Goal: Transaction & Acquisition: Obtain resource

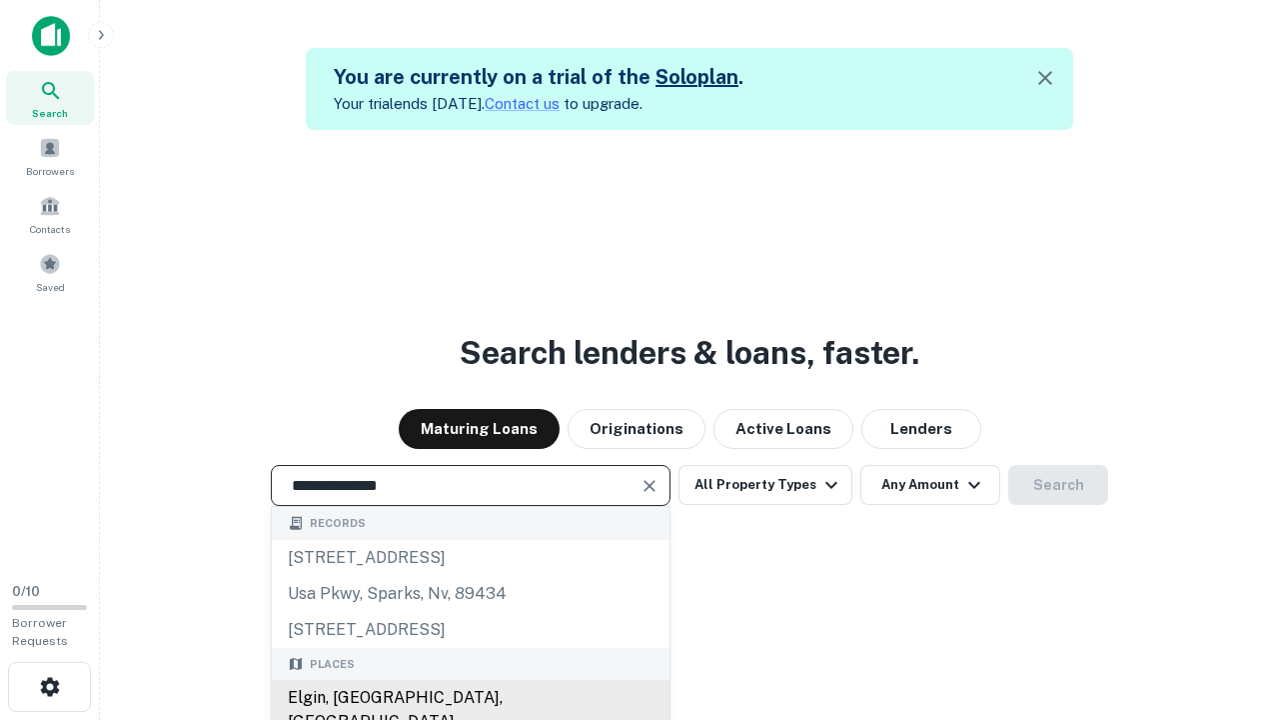
click at [470, 698] on div "Elgin, [GEOGRAPHIC_DATA], [GEOGRAPHIC_DATA]" at bounding box center [471, 710] width 398 height 60
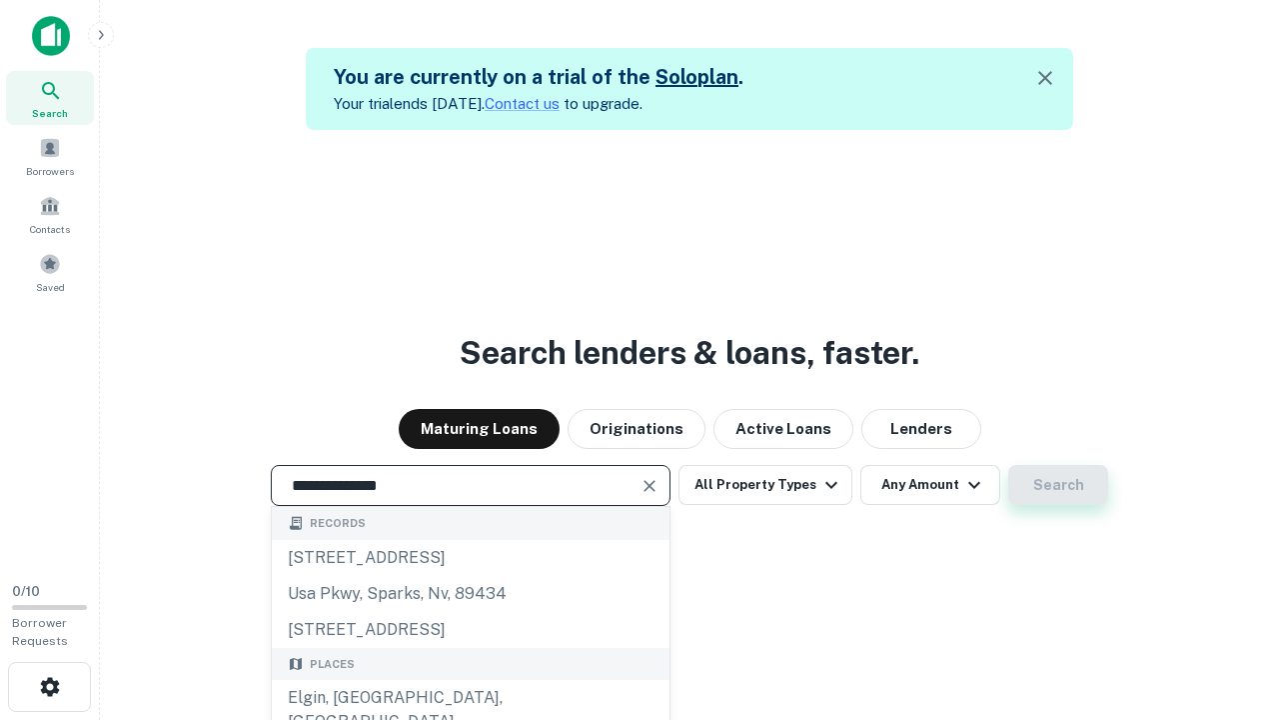
type input "**********"
click at [1009, 465] on button "Search" at bounding box center [1059, 485] width 100 height 40
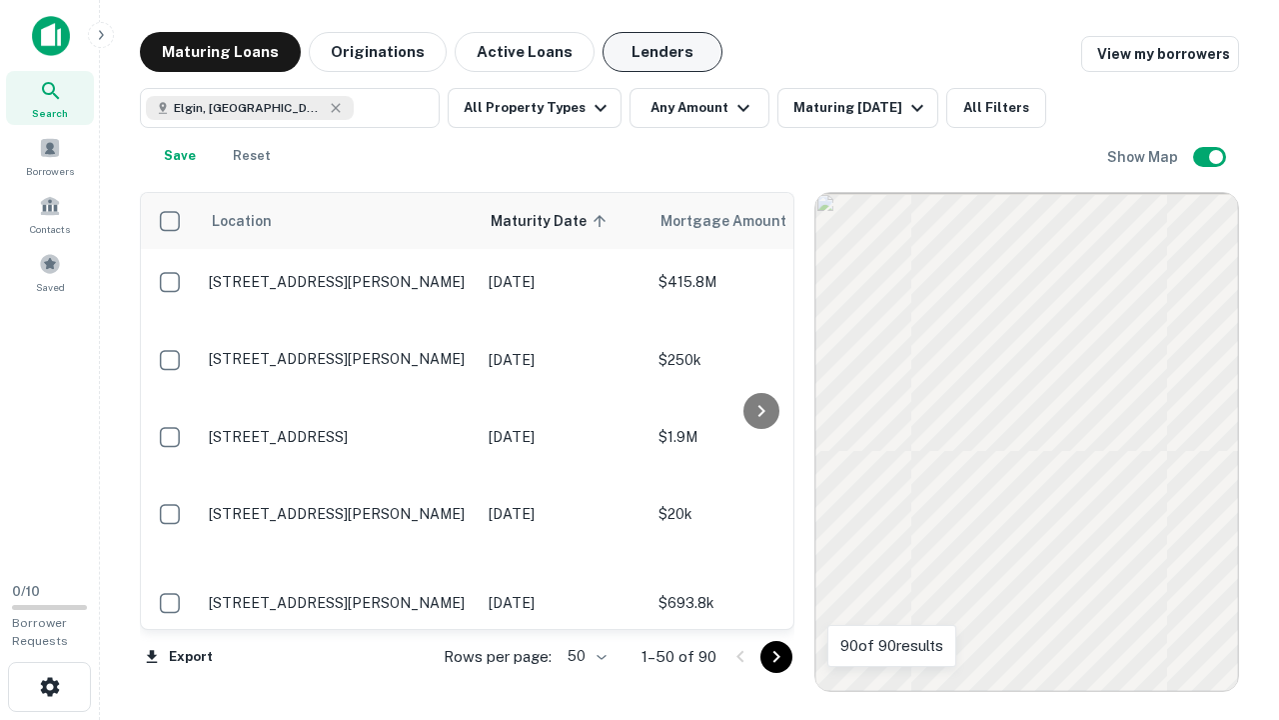
click at [663, 52] on button "Lenders" at bounding box center [663, 52] width 120 height 40
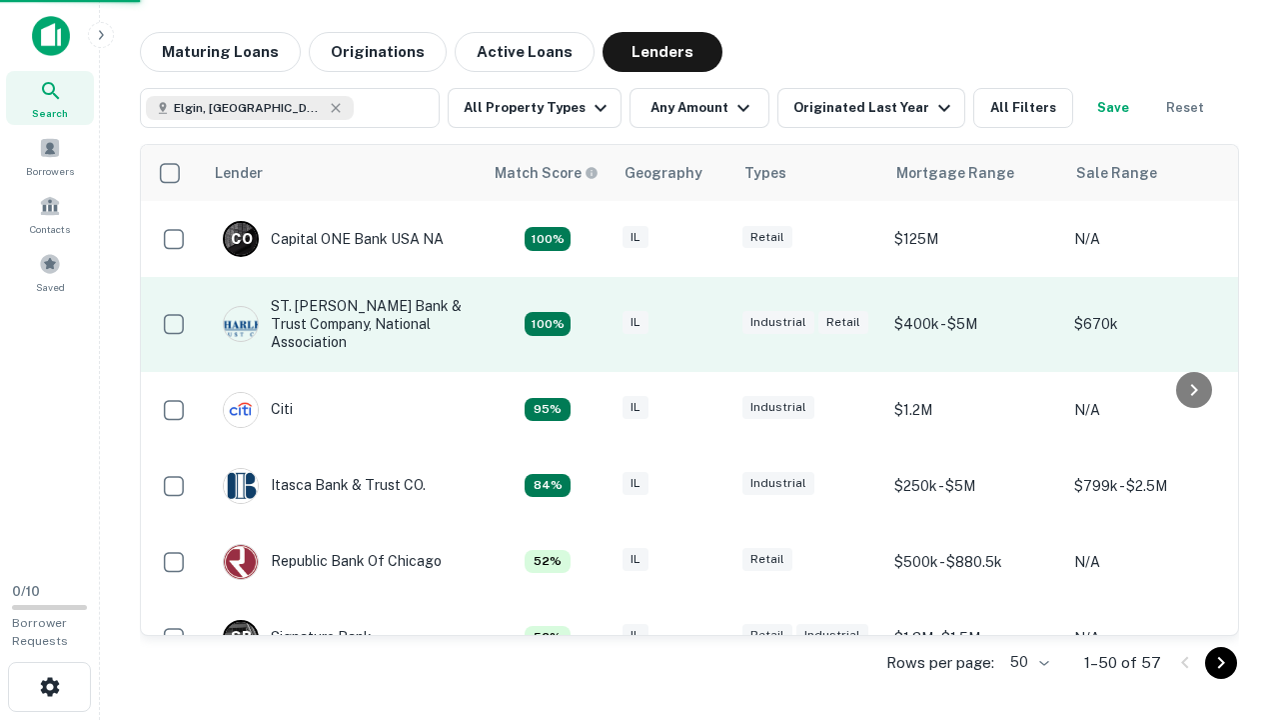
click at [710, 324] on div "IL" at bounding box center [673, 324] width 100 height 27
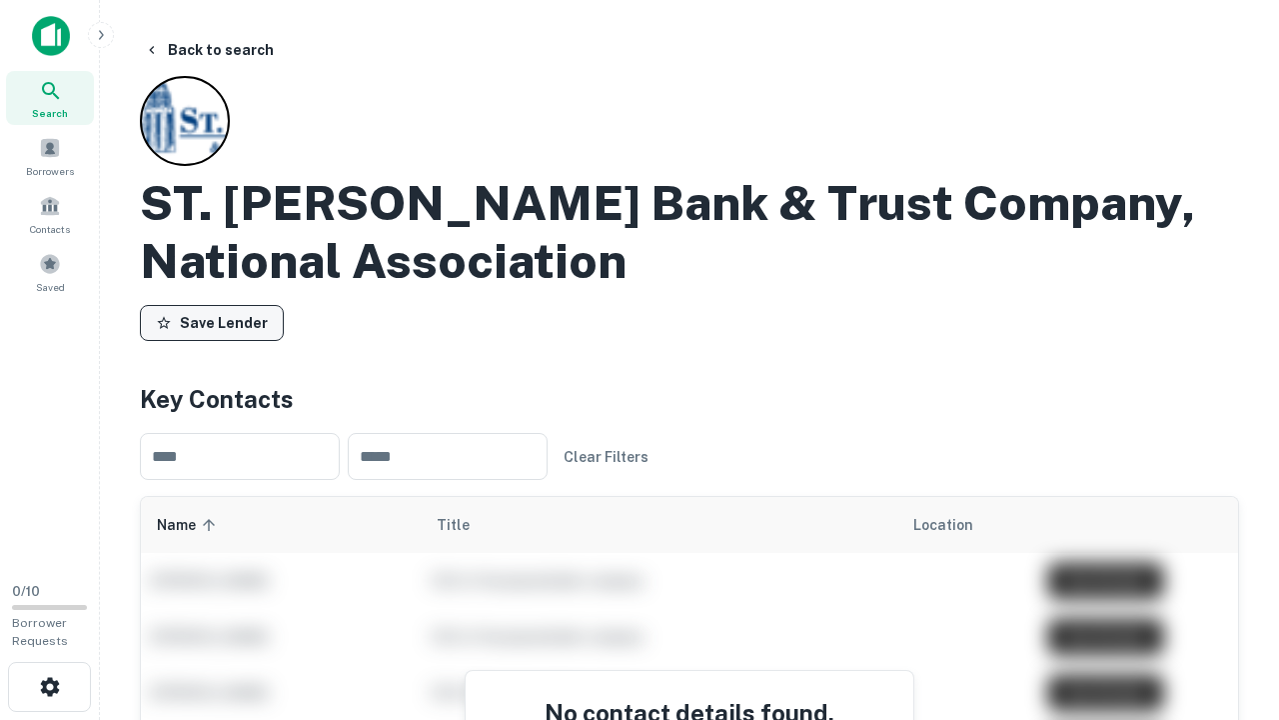
click at [212, 323] on button "Save Lender" at bounding box center [212, 323] width 144 height 36
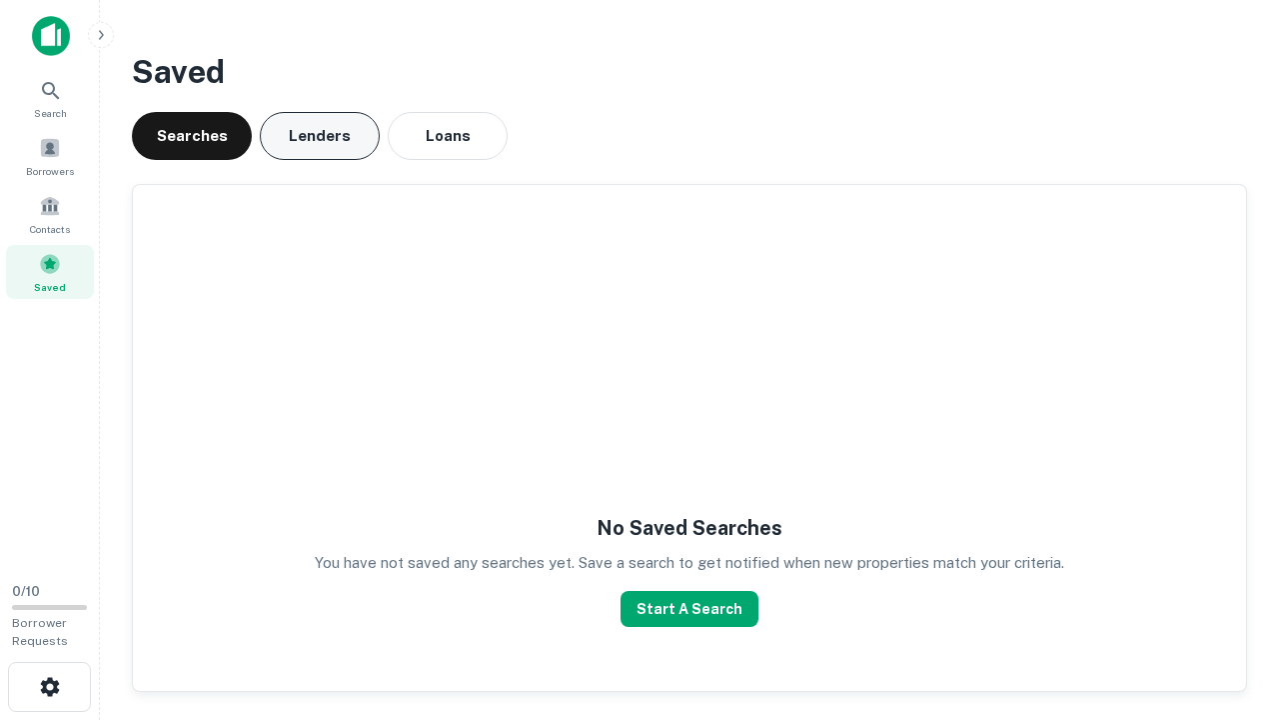
click at [320, 136] on button "Lenders" at bounding box center [320, 136] width 120 height 48
